Goal: Task Accomplishment & Management: Use online tool/utility

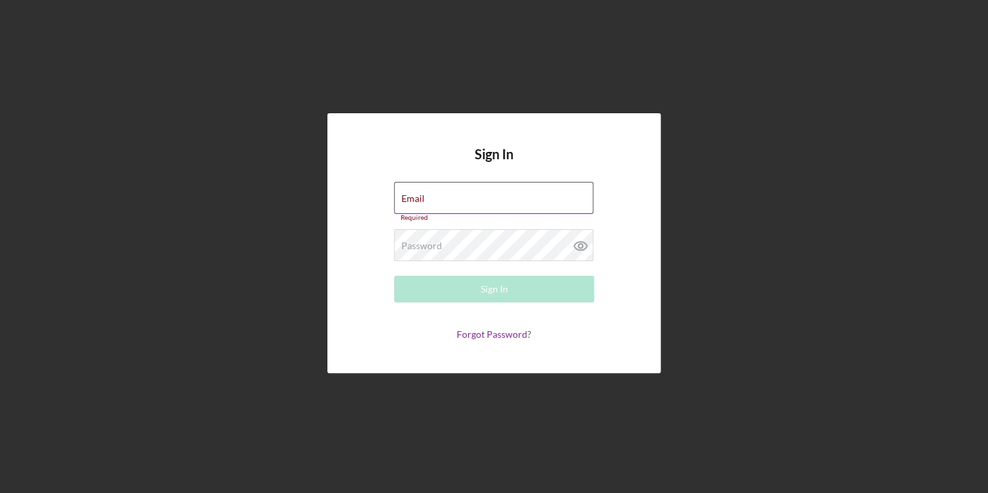
click at [470, 199] on div "Email Required" at bounding box center [494, 202] width 200 height 40
click at [470, 199] on input "Email" at bounding box center [493, 198] width 199 height 32
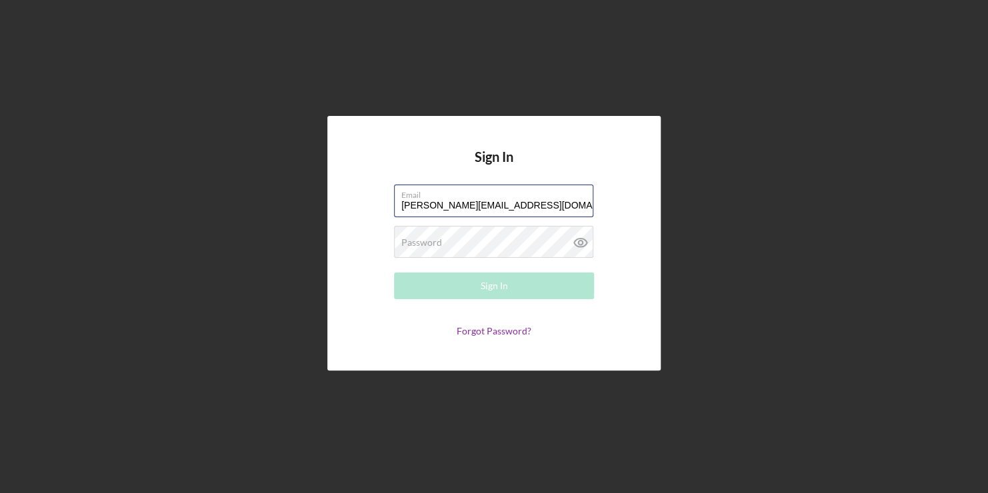
drag, startPoint x: 539, startPoint y: 202, endPoint x: 381, endPoint y: 203, distance: 158.0
click at [381, 203] on form "Email [PERSON_NAME][EMAIL_ADDRESS][DOMAIN_NAME] Password Required Sign In Forgo…" at bounding box center [494, 261] width 267 height 152
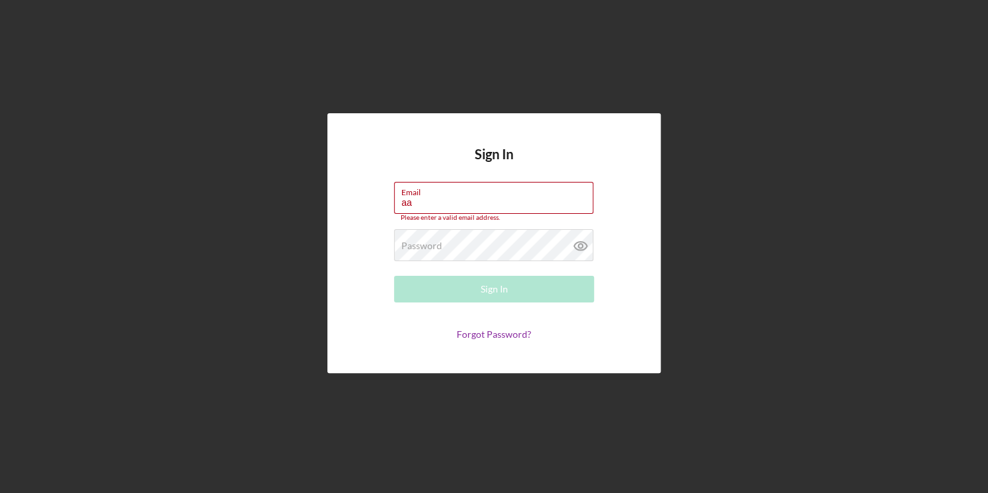
type input "[PERSON_NAME][EMAIL_ADDRESS][DOMAIN_NAME]"
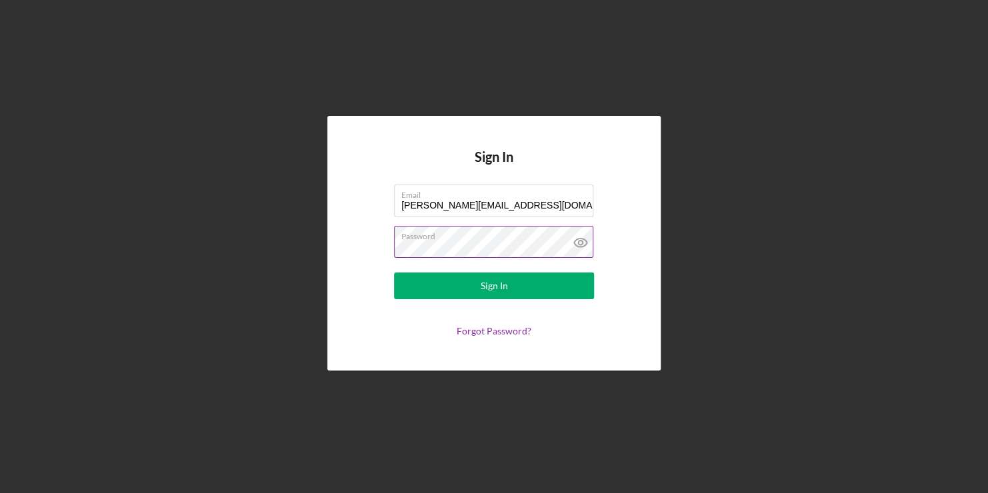
click at [394, 273] on button "Sign In" at bounding box center [494, 286] width 200 height 27
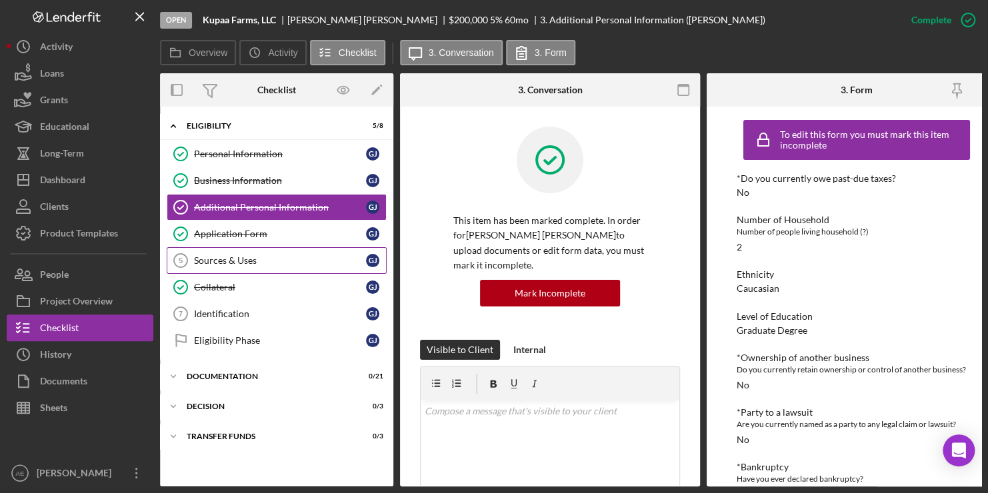
click at [294, 261] on div "Sources & Uses" at bounding box center [280, 260] width 172 height 11
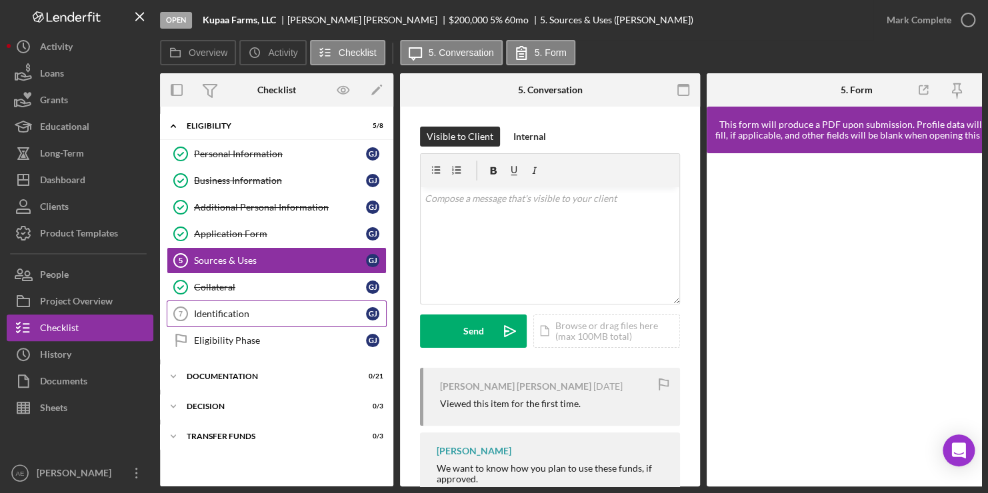
click at [221, 305] on link "Identification 7 Identification [PERSON_NAME]" at bounding box center [277, 314] width 220 height 27
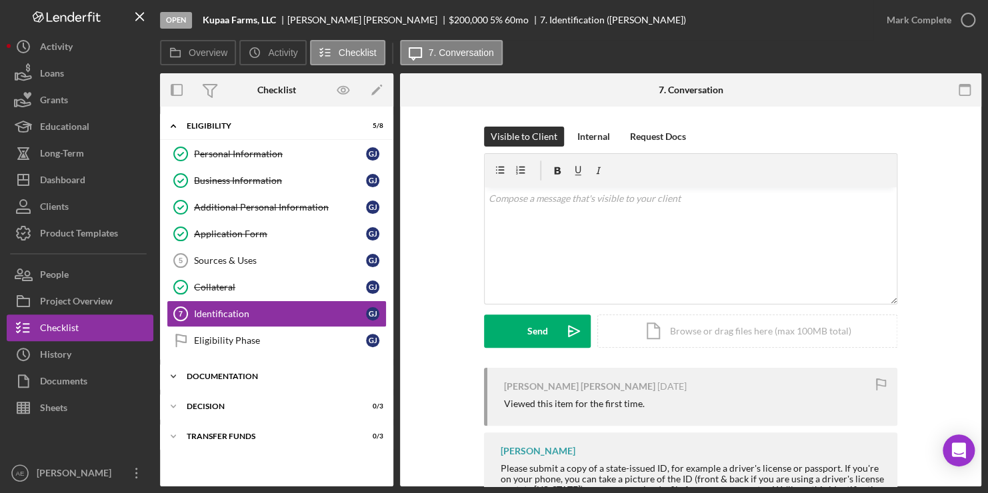
click at [174, 371] on icon "Icon/Expander" at bounding box center [173, 376] width 27 height 27
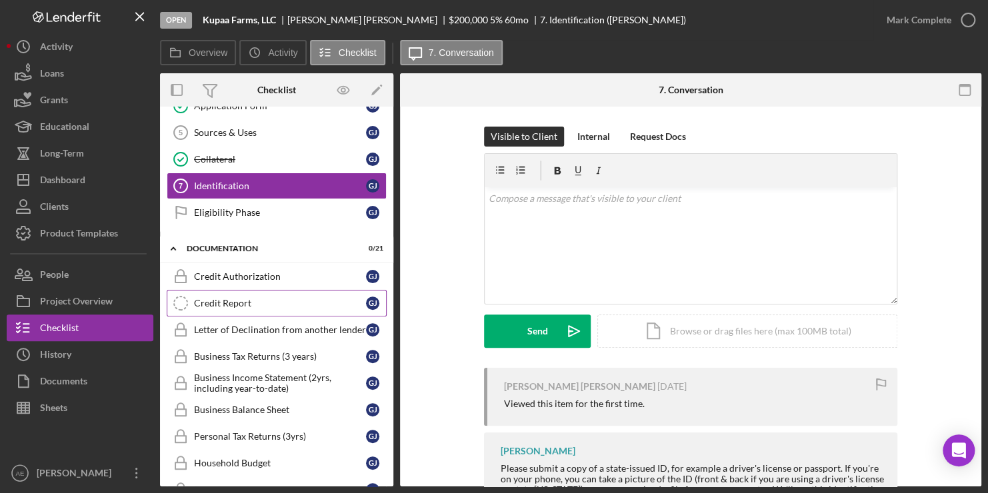
scroll to position [128, 0]
